Goal: Task Accomplishment & Management: Manage account settings

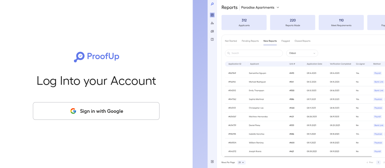
click at [109, 112] on button "Sign in with Google" at bounding box center [96, 111] width 126 height 18
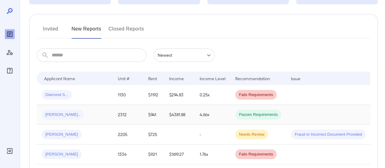
scroll to position [61, 0]
click at [54, 29] on button "Invited" at bounding box center [50, 32] width 27 height 15
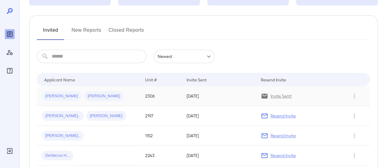
scroll to position [61, 0]
click at [85, 93] on span "[PERSON_NAME]" at bounding box center [104, 95] width 40 height 6
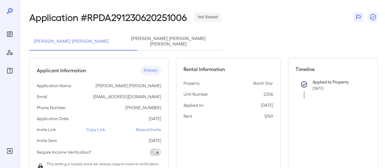
scroll to position [30, 0]
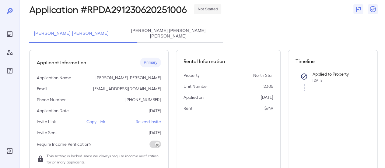
click at [102, 120] on p "Copy Link" at bounding box center [95, 121] width 19 height 6
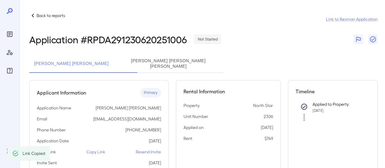
scroll to position [0, 0]
click at [46, 14] on p "Back to reports" at bounding box center [50, 16] width 29 height 6
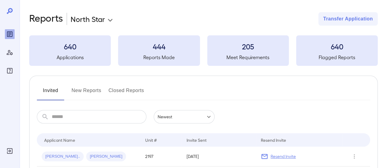
click at [97, 90] on button "New Reports" at bounding box center [86, 92] width 30 height 15
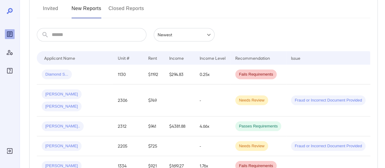
scroll to position [91, 0]
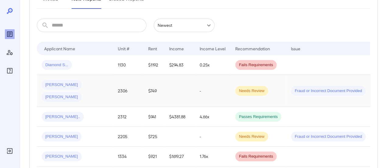
click at [66, 84] on span "[PERSON_NAME]" at bounding box center [62, 85] width 40 height 6
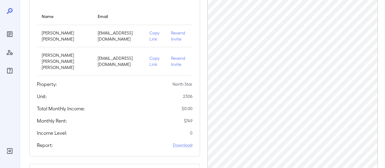
scroll to position [122, 0]
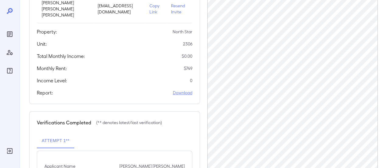
click at [182, 95] on link "Download" at bounding box center [182, 92] width 19 height 6
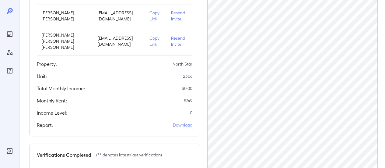
scroll to position [0, 0]
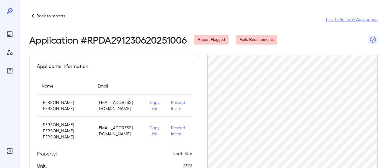
click at [48, 17] on p "Back to reports" at bounding box center [50, 16] width 29 height 6
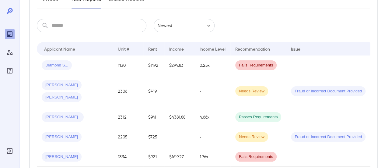
scroll to position [91, 0]
click at [50, 84] on span "[PERSON_NAME]" at bounding box center [62, 85] width 40 height 6
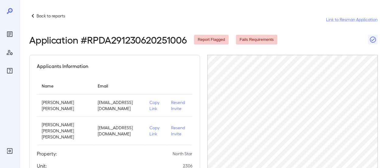
click at [157, 110] on p "Copy Link" at bounding box center [155, 105] width 12 height 12
click at [176, 114] on td "Resend Invite" at bounding box center [179, 105] width 26 height 22
click at [176, 109] on p "Resend Invite" at bounding box center [179, 105] width 16 height 12
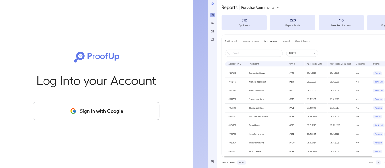
drag, startPoint x: 126, startPoint y: 110, endPoint x: 151, endPoint y: 111, distance: 25.2
click at [126, 110] on button "Sign in with Google" at bounding box center [96, 111] width 126 height 18
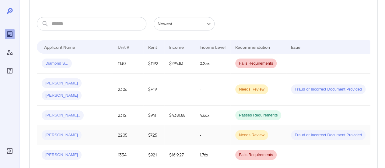
scroll to position [91, 0]
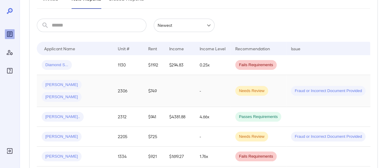
click at [103, 85] on div "Roberto A... Madonna J..." at bounding box center [75, 91] width 66 height 22
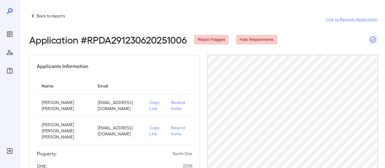
click at [178, 111] on p "Resend Invite" at bounding box center [179, 105] width 16 height 12
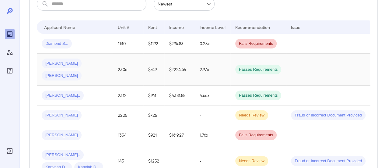
scroll to position [122, 0]
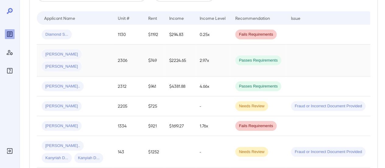
click at [81, 64] on span "[PERSON_NAME]" at bounding box center [62, 67] width 40 height 6
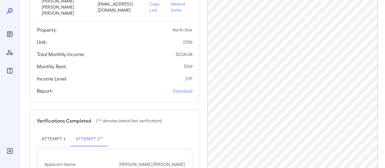
scroll to position [182, 0]
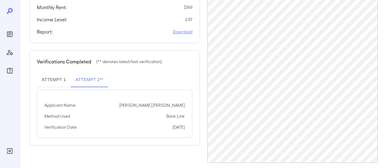
click at [184, 35] on link "Download" at bounding box center [182, 32] width 19 height 6
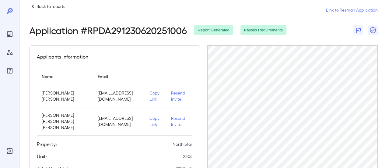
scroll to position [0, 0]
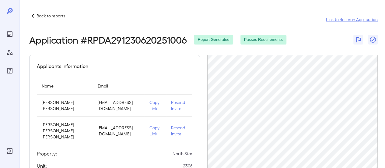
click at [52, 14] on p "Back to reports" at bounding box center [50, 16] width 29 height 6
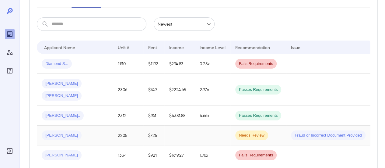
scroll to position [122, 0]
